Goal: Transaction & Acquisition: Purchase product/service

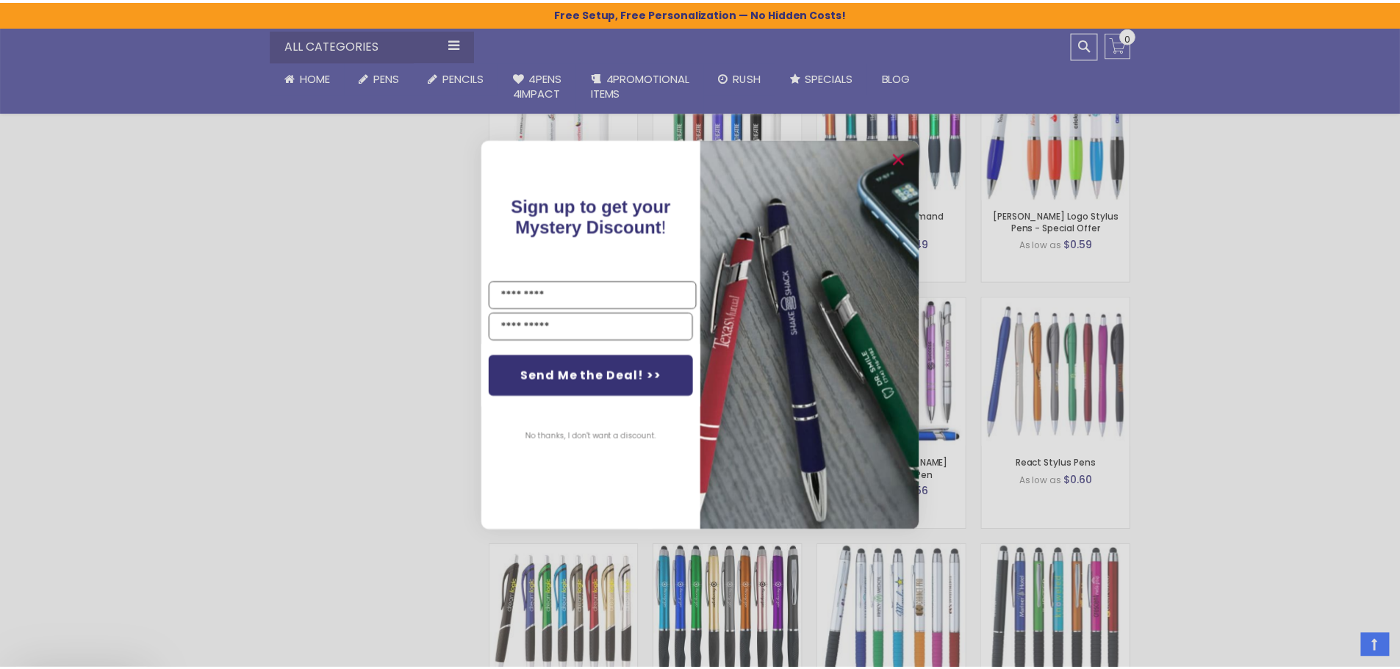
scroll to position [981, 0]
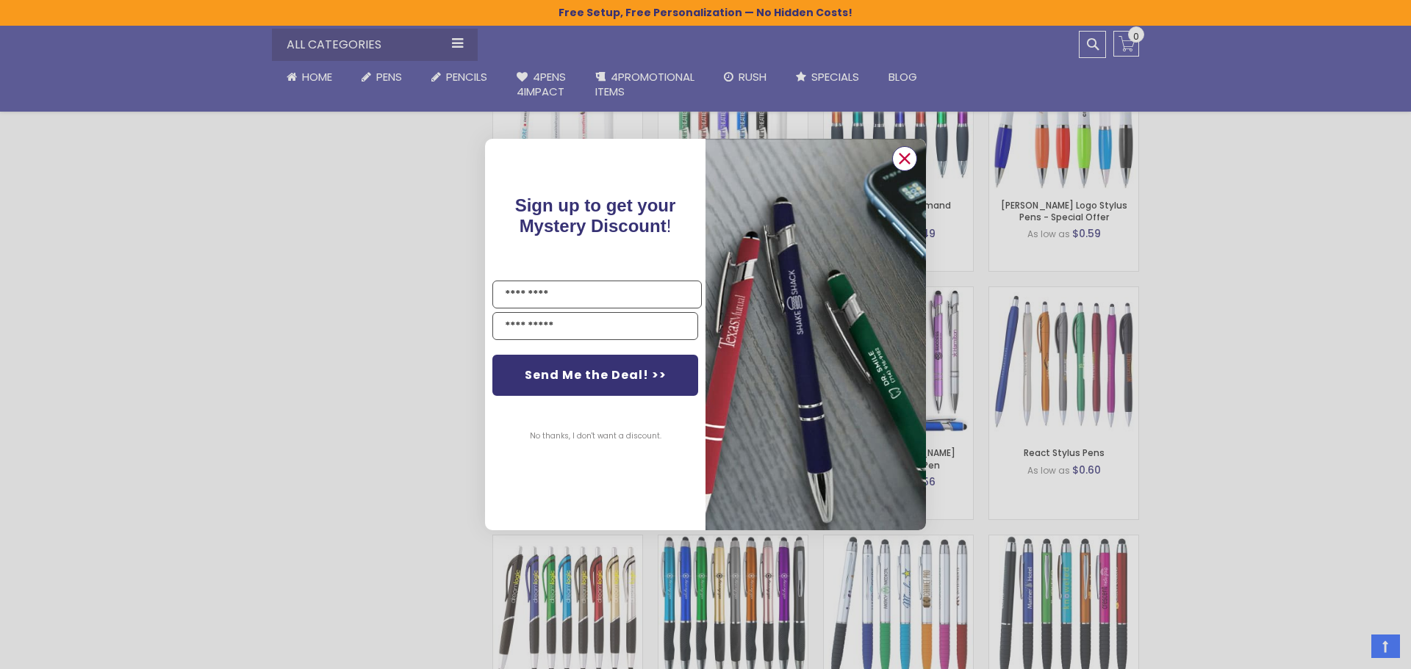
click at [904, 161] on circle "Close dialog" at bounding box center [904, 159] width 22 height 22
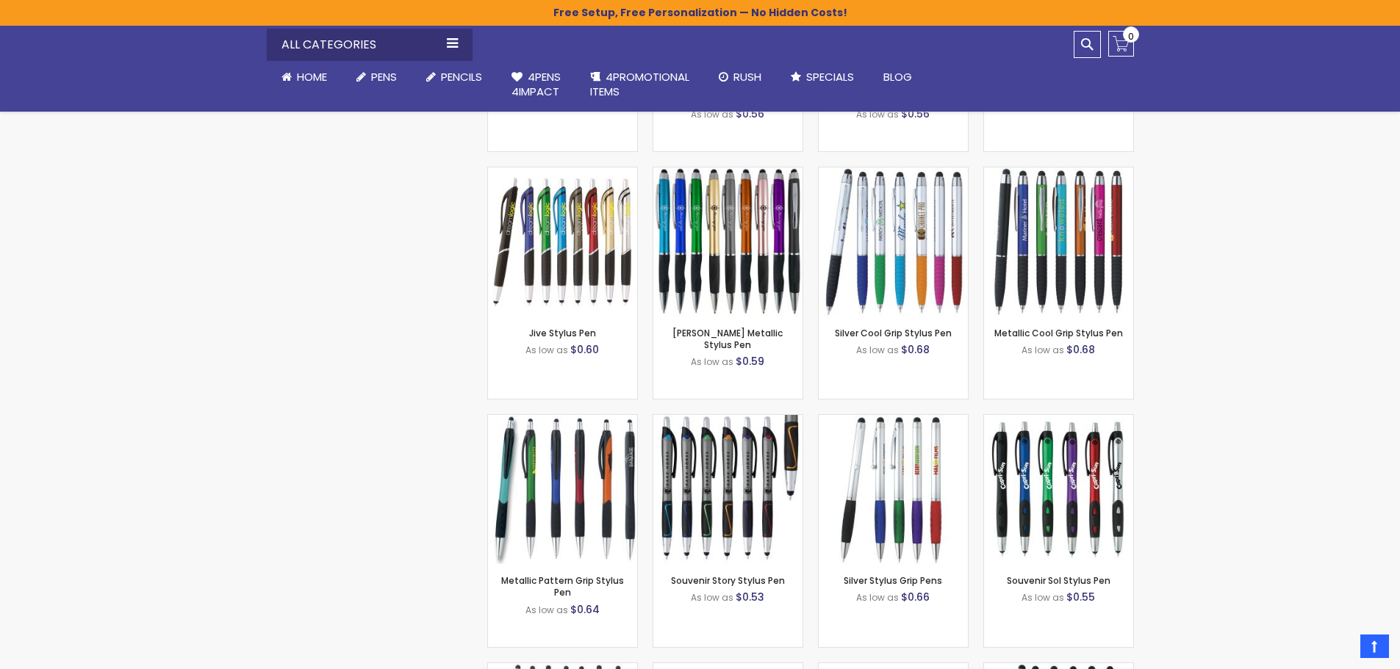
scroll to position [1863, 0]
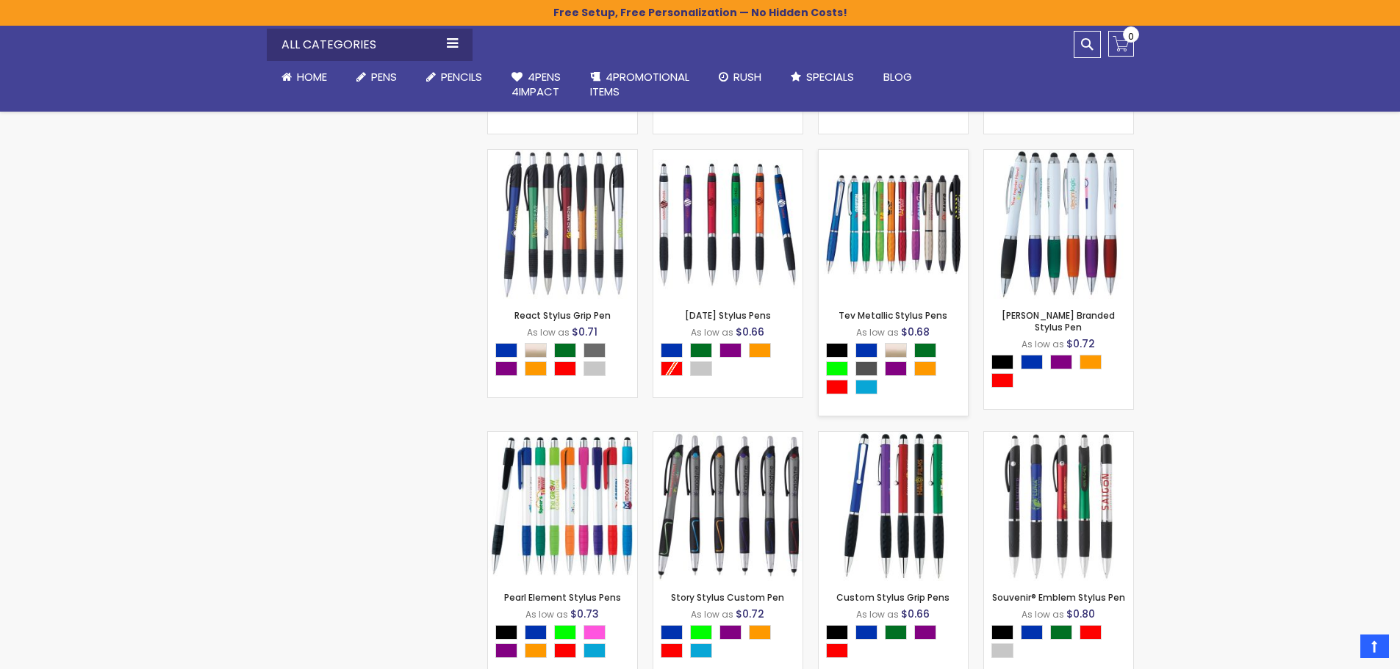
click at [887, 237] on img at bounding box center [892, 224] width 149 height 149
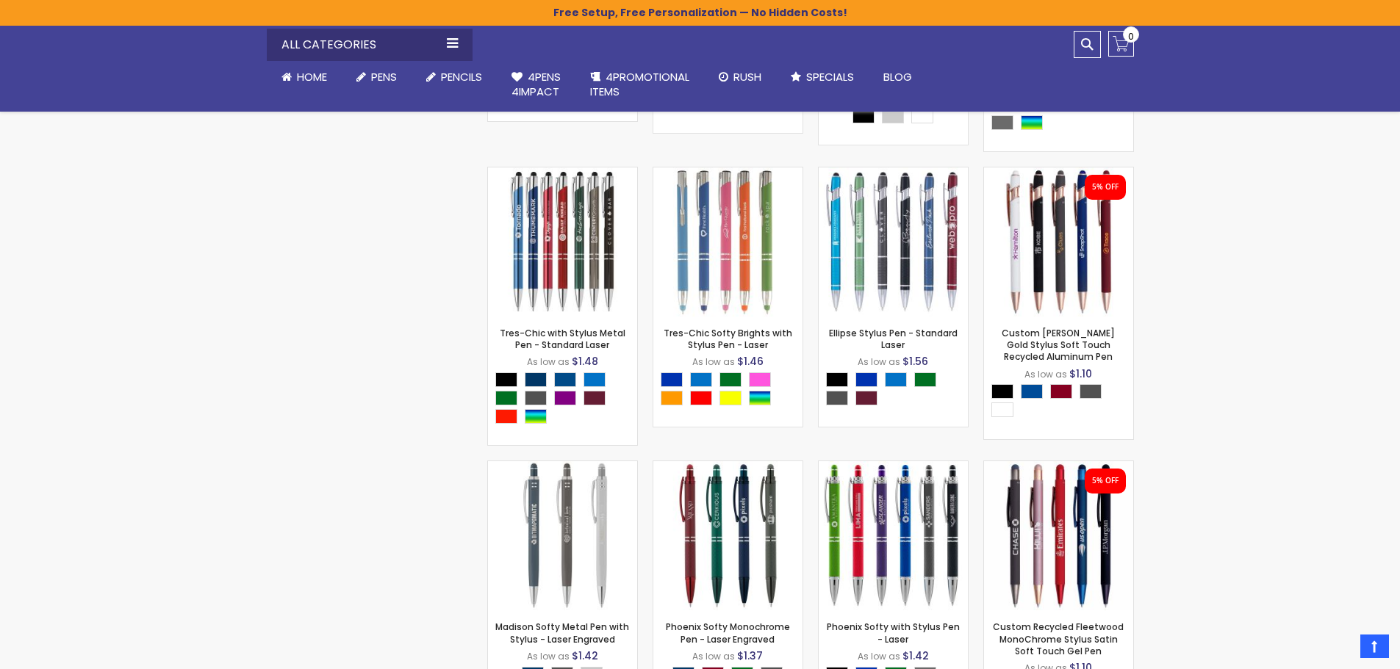
scroll to position [4728, 0]
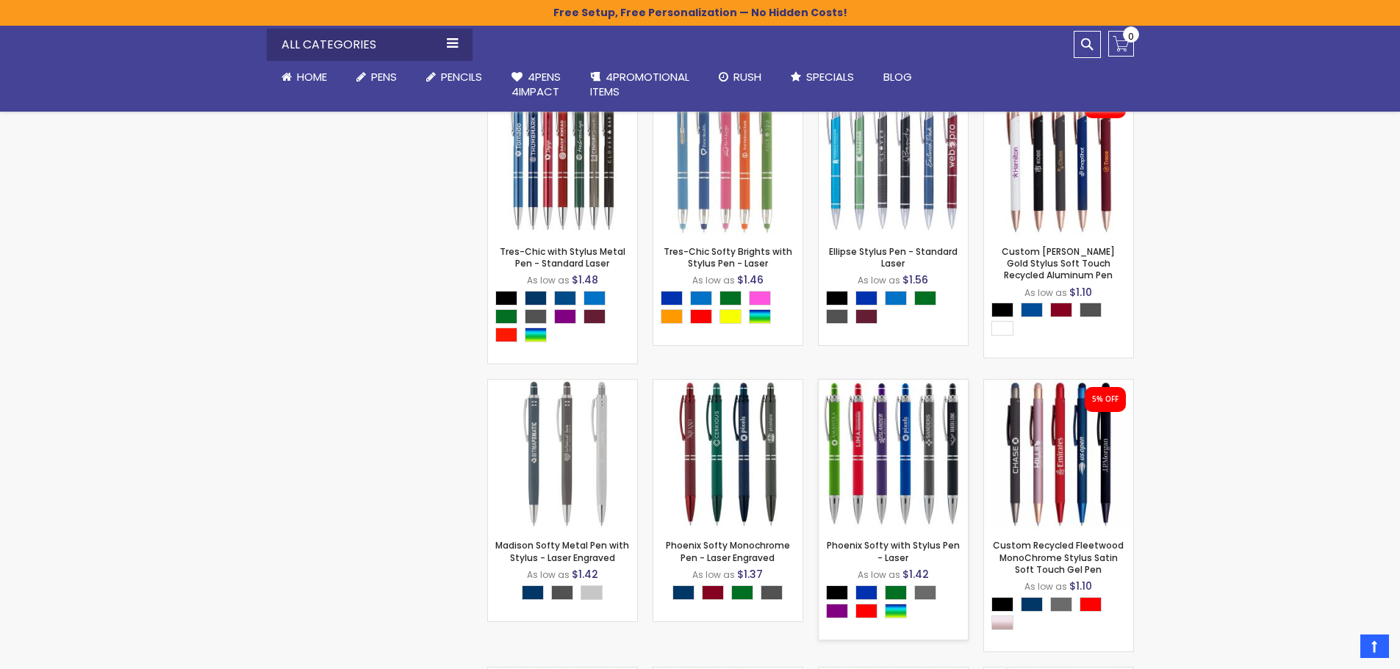
click at [931, 470] on img at bounding box center [892, 454] width 149 height 149
